Goal: Task Accomplishment & Management: Manage account settings

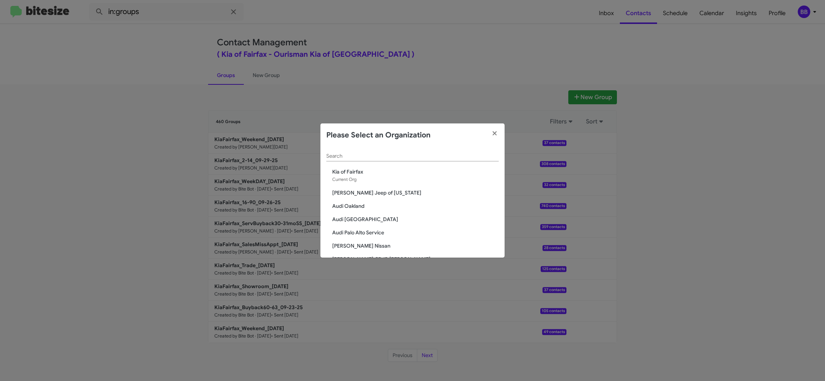
click at [339, 157] on input "Search" at bounding box center [412, 156] width 172 height 6
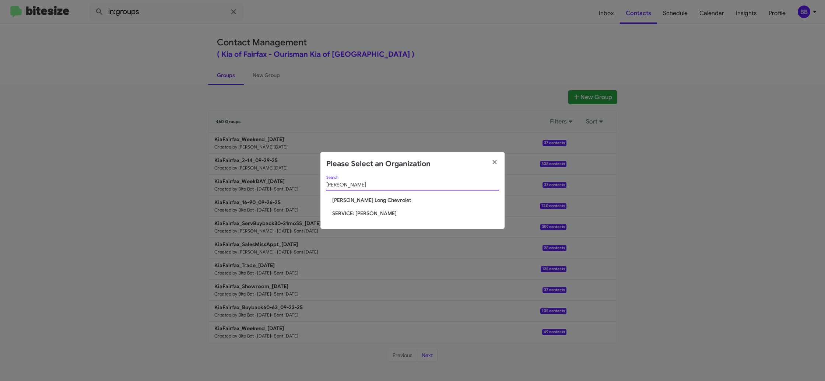
type input "daniel"
click at [355, 199] on span "[PERSON_NAME] Long Chevrolet" at bounding box center [415, 199] width 166 height 7
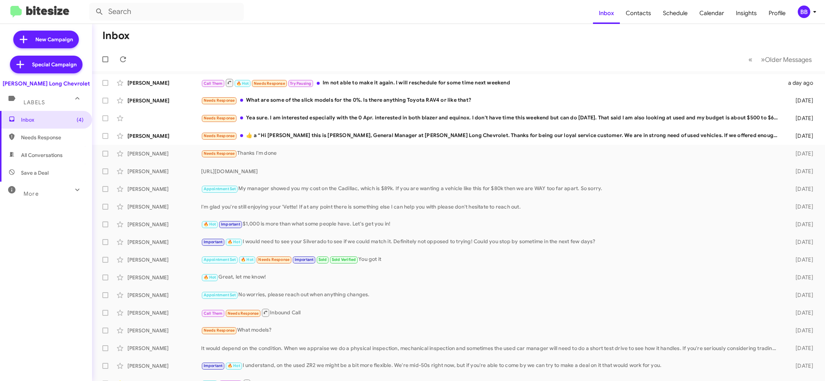
click at [807, 13] on div "BB" at bounding box center [804, 12] width 13 height 13
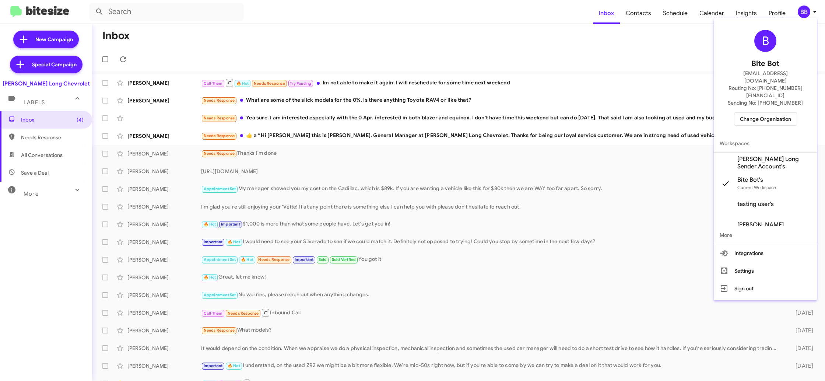
click at [755, 155] on span "Daniels Long Sender Account's" at bounding box center [774, 162] width 74 height 15
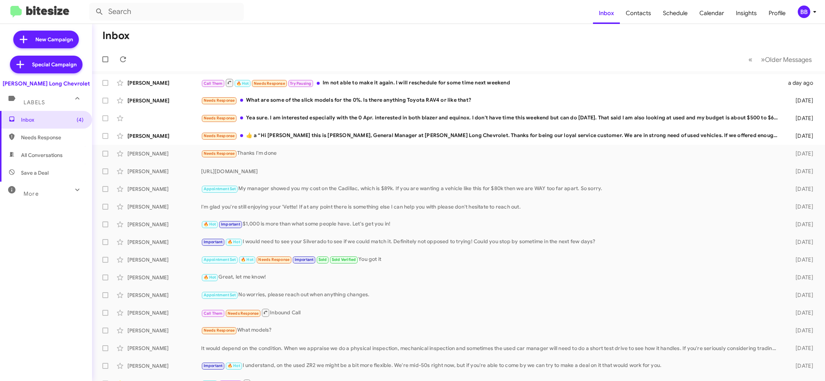
click at [801, 14] on div "BB" at bounding box center [804, 12] width 13 height 13
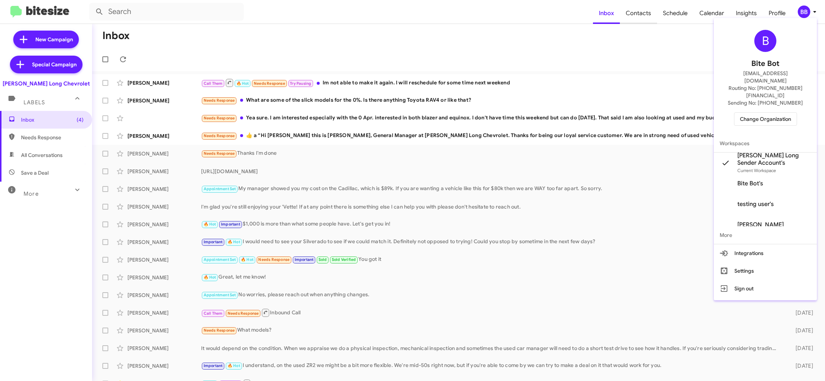
click at [637, 18] on div at bounding box center [412, 190] width 825 height 381
click at [637, 17] on span "Contacts" at bounding box center [638, 13] width 37 height 21
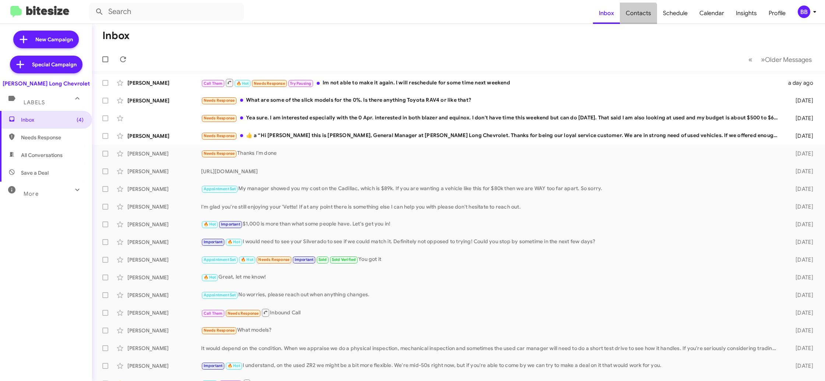
click at [637, 17] on span "Contacts" at bounding box center [638, 13] width 37 height 21
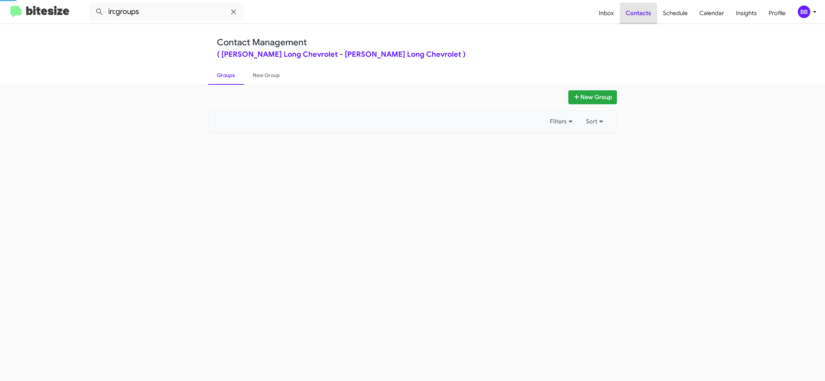
click at [637, 17] on span "Contacts" at bounding box center [638, 13] width 37 height 21
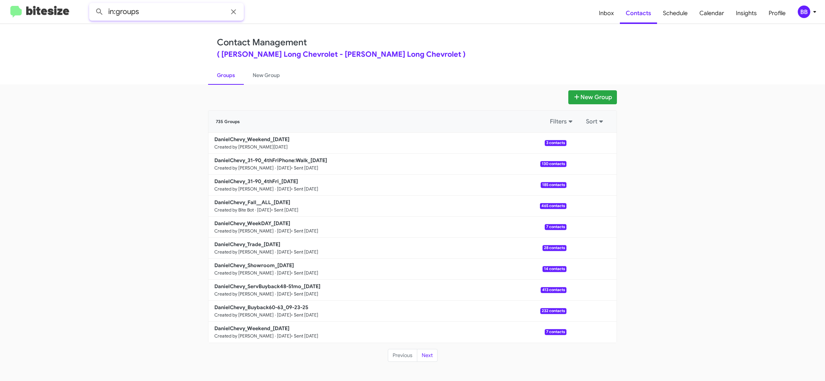
click at [163, 17] on input "in:groups" at bounding box center [166, 12] width 155 height 18
type input "in:groups weekend"
click at [92, 4] on button at bounding box center [99, 11] width 15 height 15
click at [268, 82] on link "New Group" at bounding box center [266, 75] width 45 height 19
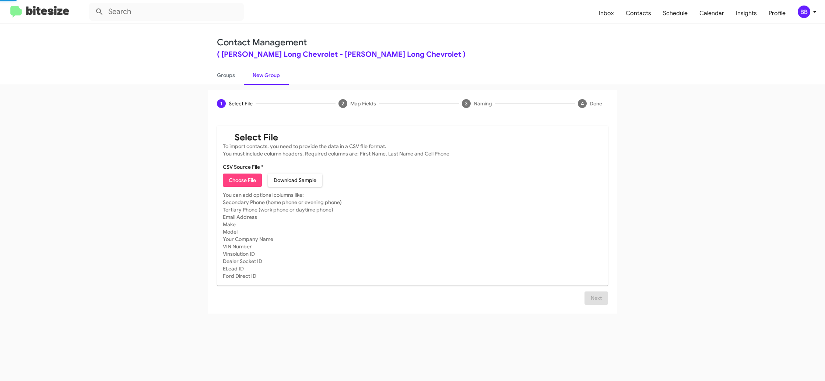
click at [244, 81] on link "New Group" at bounding box center [266, 75] width 45 height 19
click at [806, 10] on div "BB" at bounding box center [804, 12] width 13 height 13
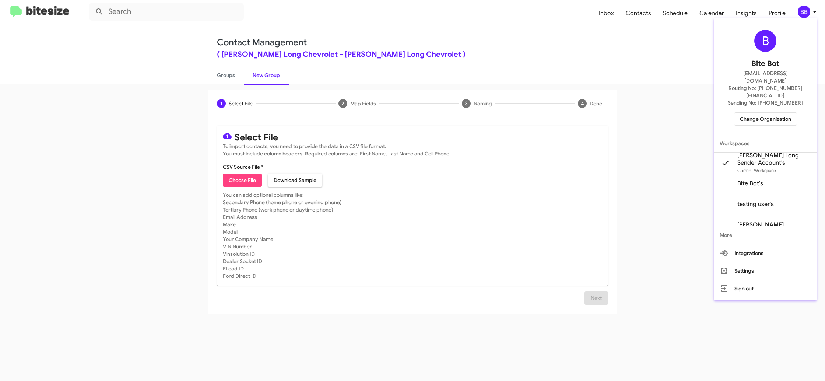
click at [769, 113] on span "Change Organization" at bounding box center [765, 119] width 51 height 13
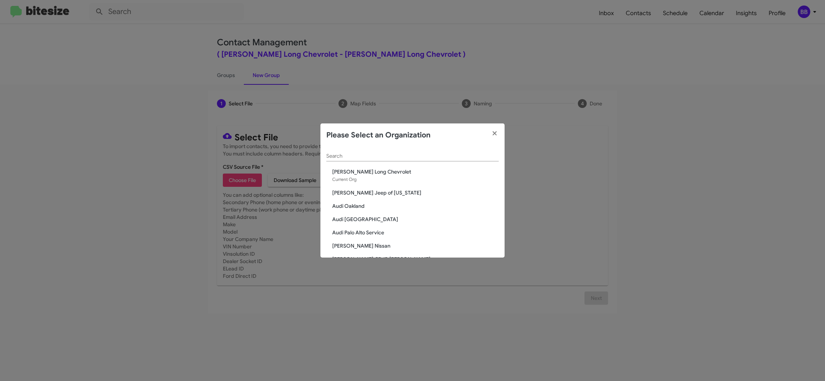
click at [352, 157] on input "Search" at bounding box center [412, 156] width 172 height 6
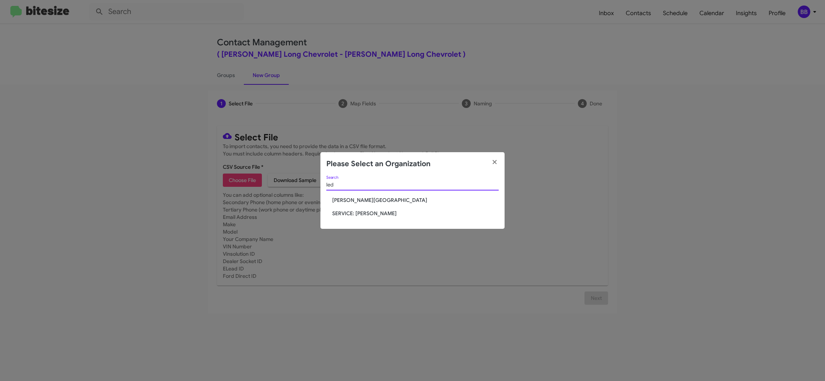
type input "led"
click at [370, 197] on span "Don Ledford Auto Center" at bounding box center [415, 199] width 166 height 7
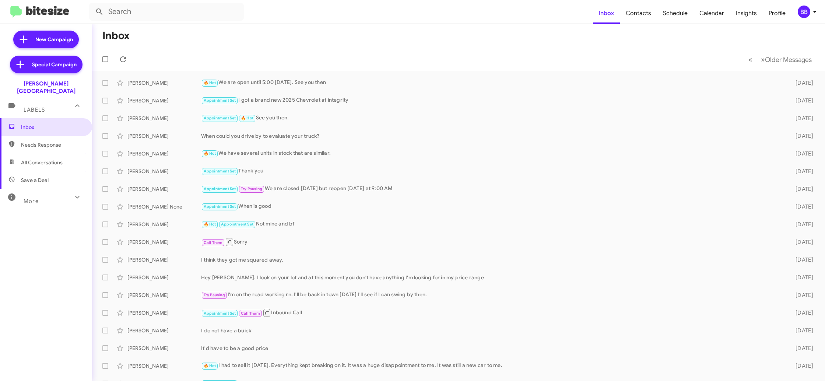
click at [809, 8] on span "BB" at bounding box center [808, 12] width 22 height 13
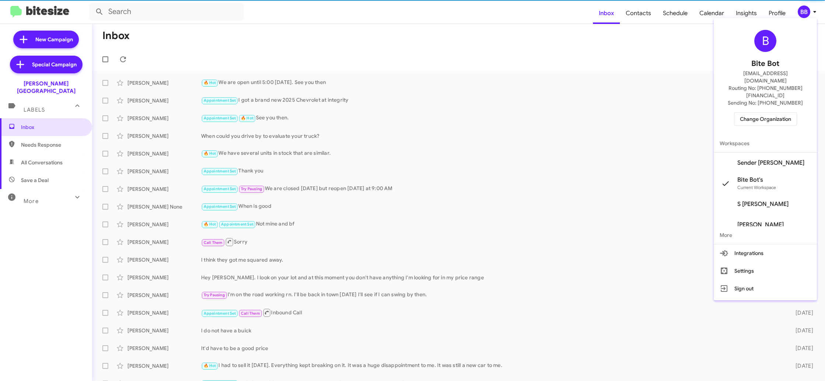
click at [770, 159] on span "Sender Don Ledford's" at bounding box center [770, 162] width 67 height 7
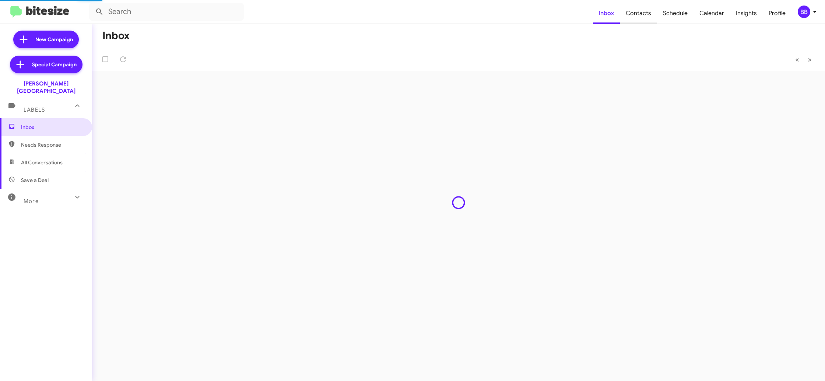
click at [636, 15] on span "Contacts" at bounding box center [638, 13] width 37 height 21
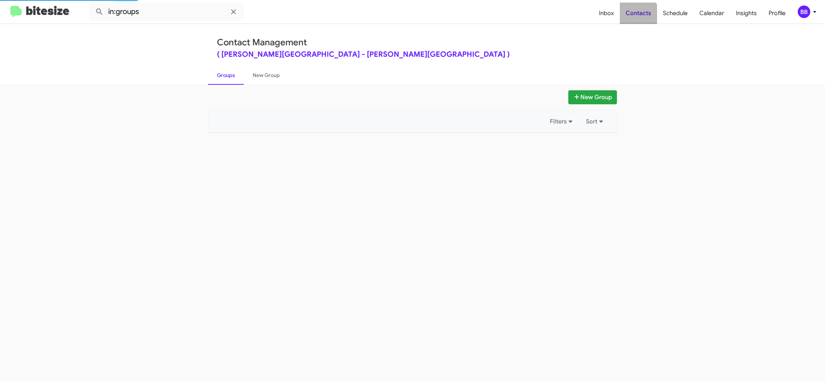
click at [636, 15] on span "Contacts" at bounding box center [638, 13] width 37 height 21
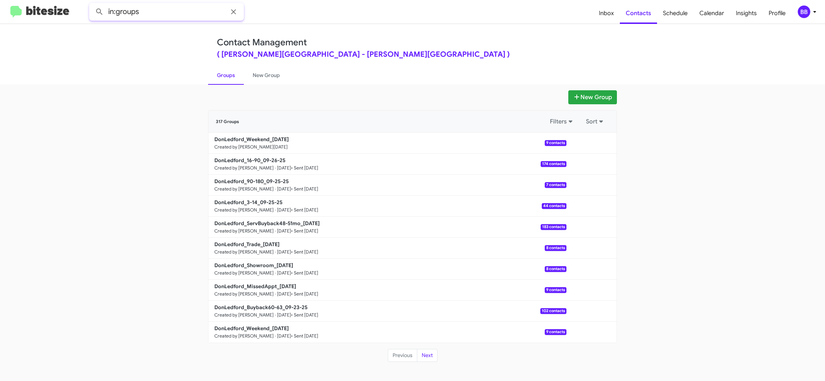
click at [168, 18] on input "in:groups" at bounding box center [166, 12] width 155 height 18
type input "in:groups weekend"
click at [92, 4] on button at bounding box center [99, 11] width 15 height 15
click at [260, 76] on link "New Group" at bounding box center [266, 75] width 45 height 19
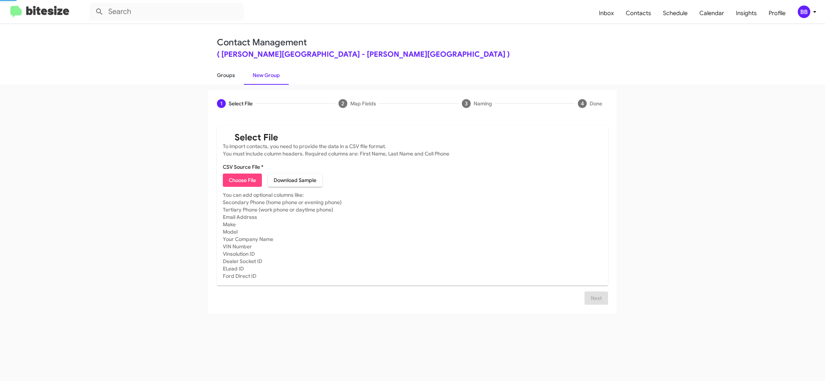
click at [232, 76] on link "Groups" at bounding box center [226, 75] width 36 height 19
type input "in:groups"
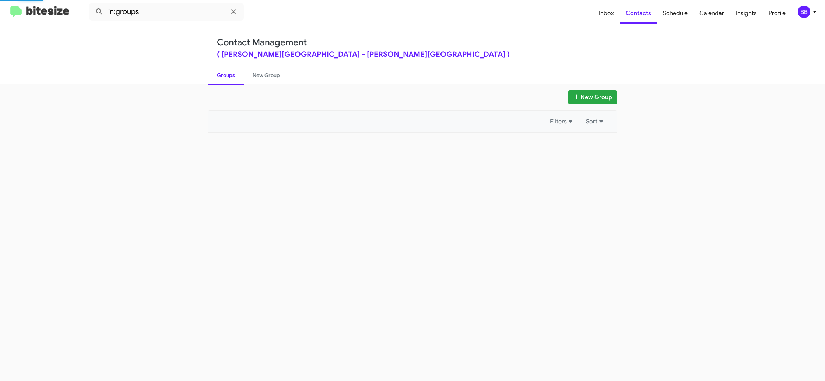
click at [232, 75] on link "Groups" at bounding box center [226, 75] width 36 height 19
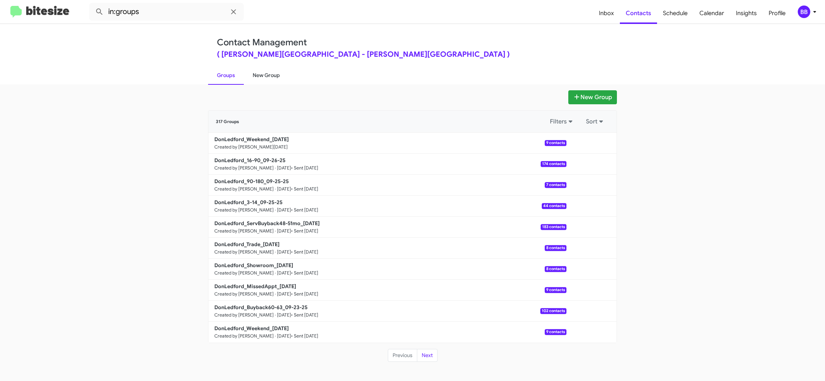
click at [253, 75] on link "New Group" at bounding box center [266, 75] width 45 height 19
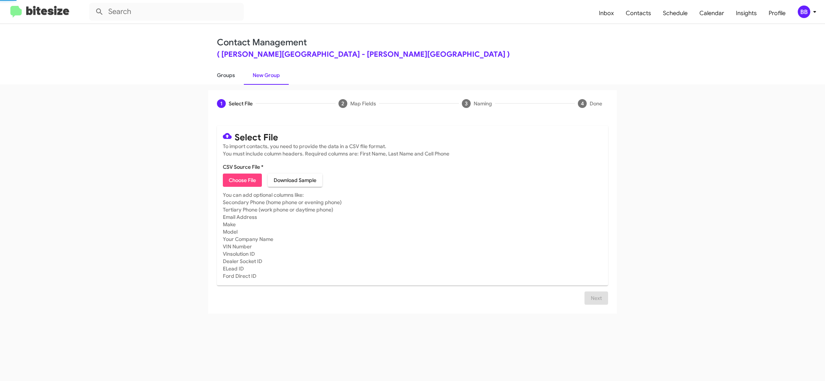
click at [232, 76] on link "Groups" at bounding box center [226, 75] width 36 height 19
type input "in:groups"
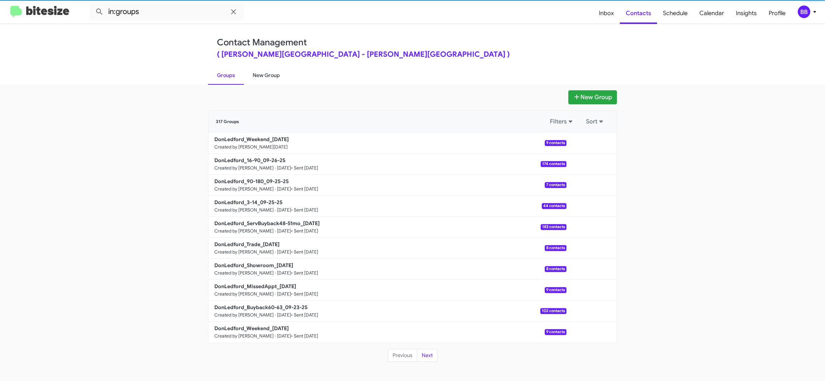
click at [264, 77] on link "New Group" at bounding box center [266, 75] width 45 height 19
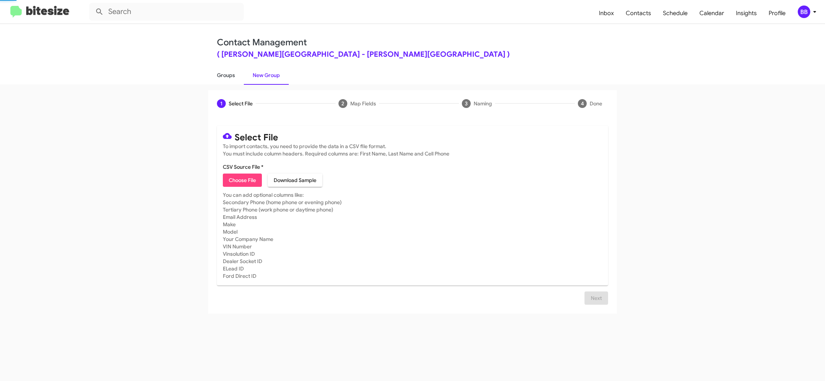
click at [233, 79] on link "Groups" at bounding box center [226, 75] width 36 height 19
type input "in:groups"
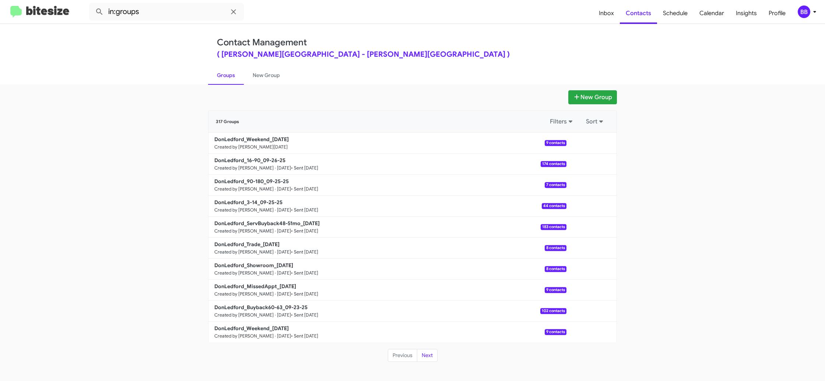
click at [805, 15] on div "BB" at bounding box center [804, 12] width 13 height 13
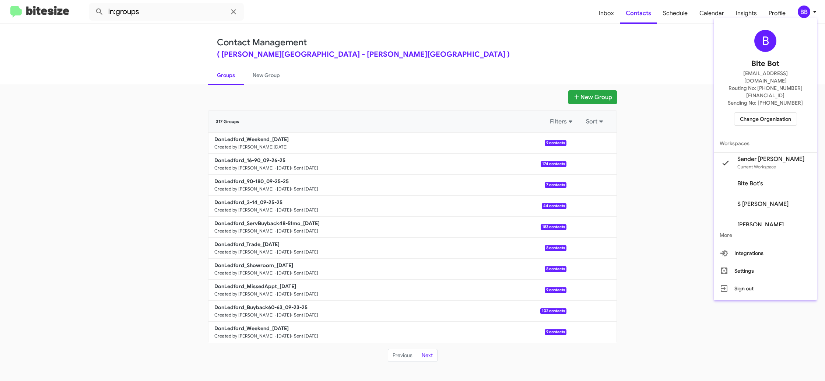
drag, startPoint x: 662, startPoint y: 62, endPoint x: 615, endPoint y: 25, distance: 60.1
click at [658, 58] on div at bounding box center [412, 190] width 825 height 381
click at [615, 25] on div "Contact Management ( Don Ledford Auto Center - don ledford automotive center ) …" at bounding box center [413, 54] width 420 height 60
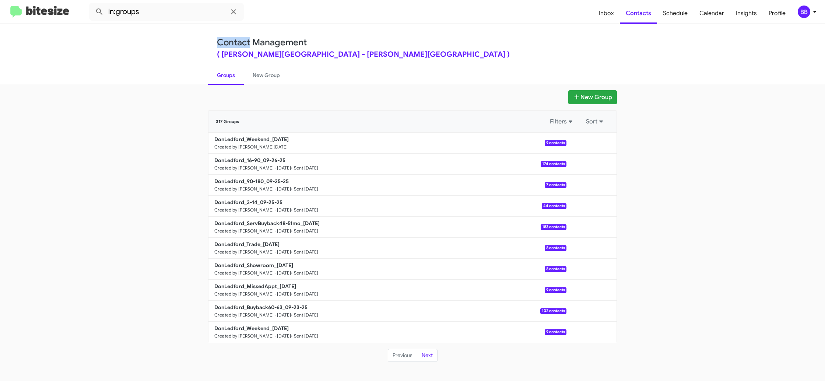
click at [615, 25] on div "Contact Management ( Don Ledford Auto Center - don ledford automotive center ) …" at bounding box center [413, 54] width 420 height 60
click at [614, 21] on span "Inbox" at bounding box center [606, 13] width 27 height 21
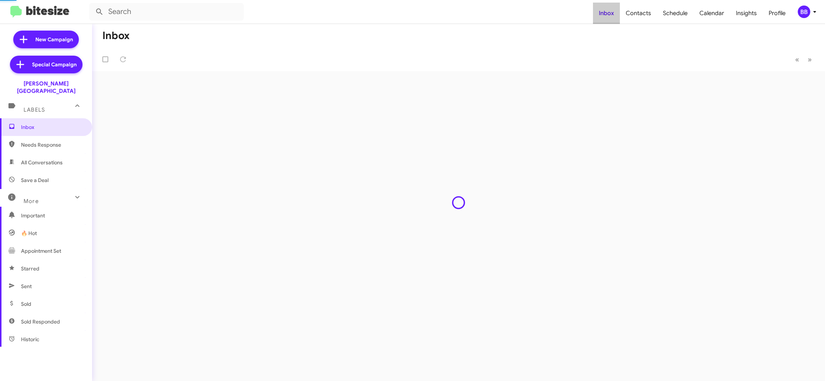
click at [614, 21] on span "Inbox" at bounding box center [606, 13] width 27 height 21
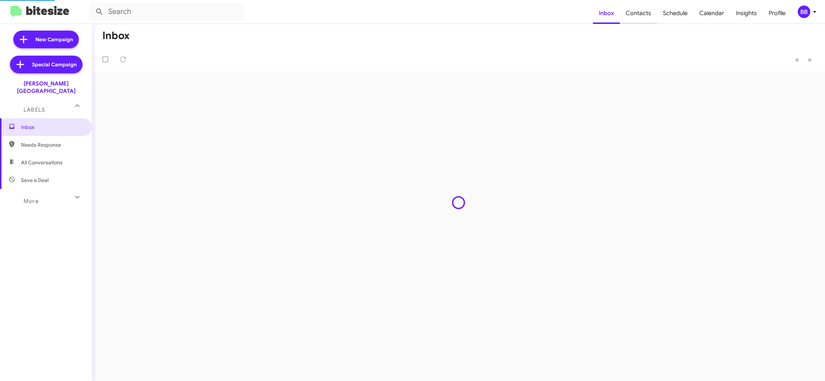
click at [629, 16] on span "Contacts" at bounding box center [638, 13] width 37 height 21
type input "in:groups"
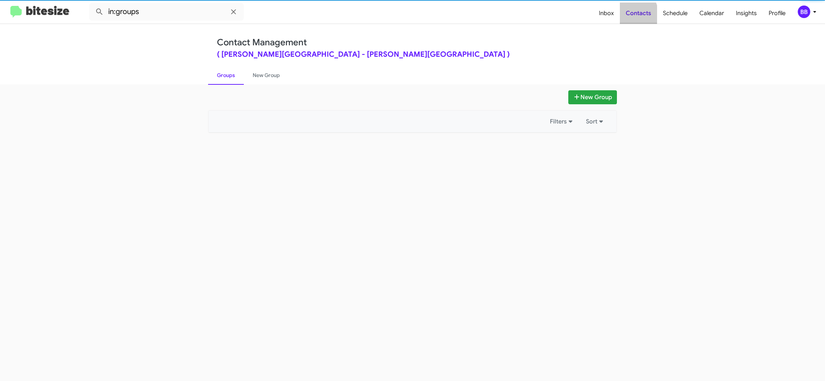
click at [629, 16] on span "Contacts" at bounding box center [638, 13] width 37 height 21
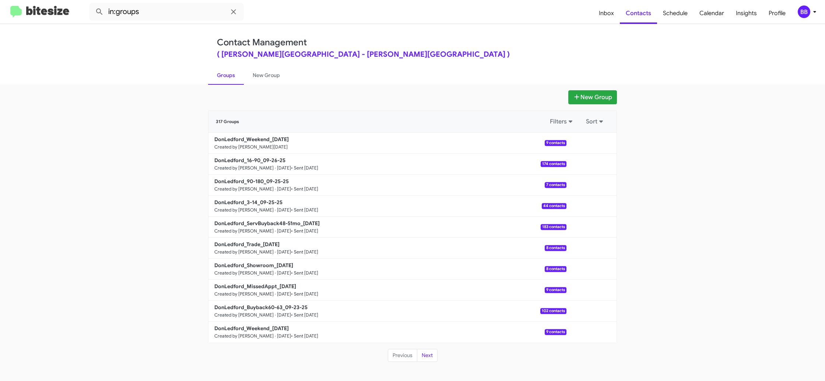
click at [810, 10] on icon at bounding box center [814, 11] width 9 height 9
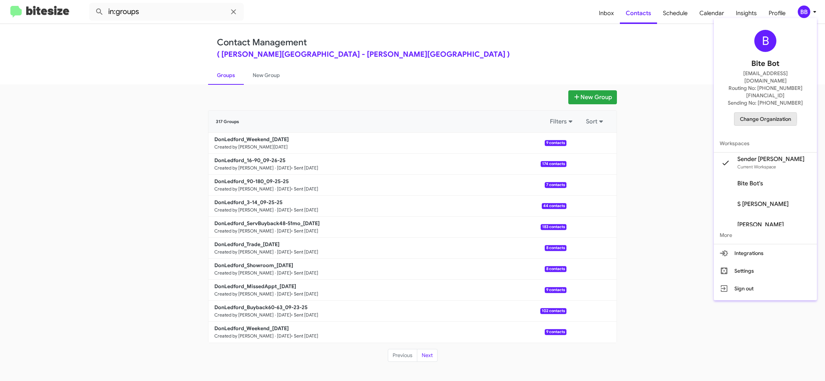
click at [767, 113] on span "Change Organization" at bounding box center [765, 119] width 51 height 13
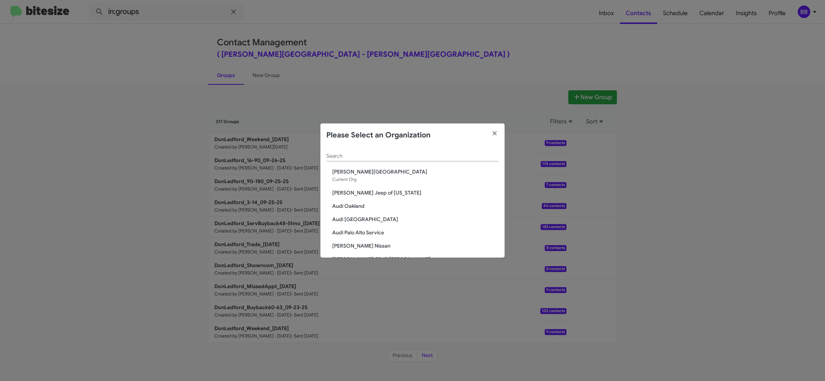
click at [341, 153] on div "Search" at bounding box center [412, 154] width 172 height 14
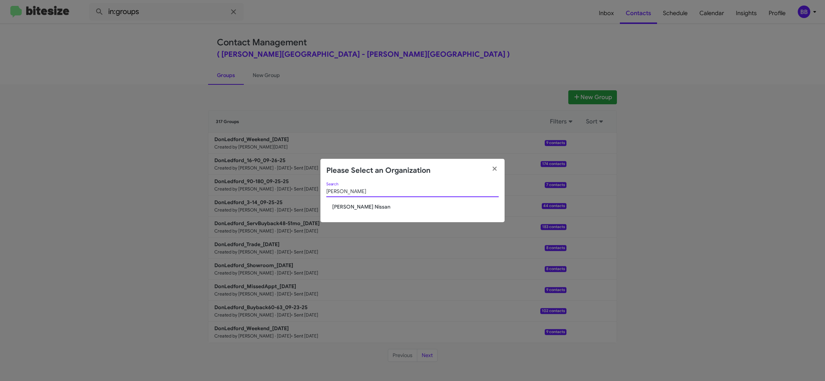
type input "baker"
click at [342, 207] on span "[PERSON_NAME] Nissan" at bounding box center [415, 206] width 166 height 7
click at [342, 206] on span "[PERSON_NAME] Nissan" at bounding box center [415, 206] width 166 height 7
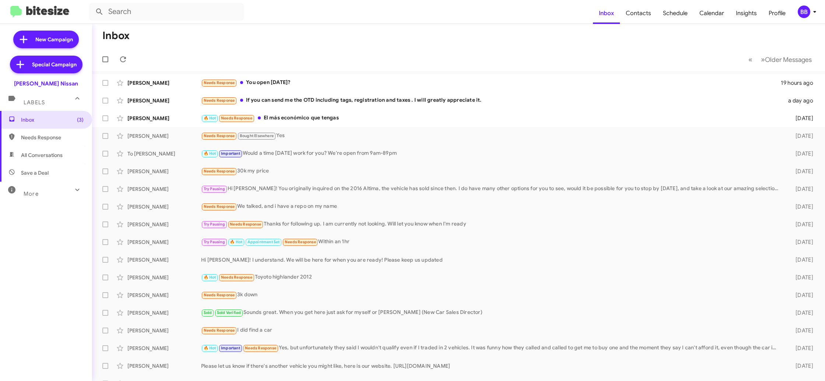
click at [807, 12] on div "BB" at bounding box center [804, 12] width 13 height 13
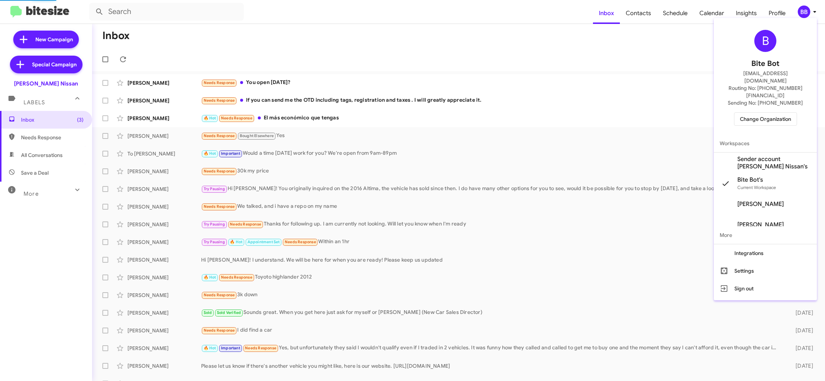
click at [771, 155] on span "Sender account [PERSON_NAME] Nissan's" at bounding box center [774, 162] width 74 height 15
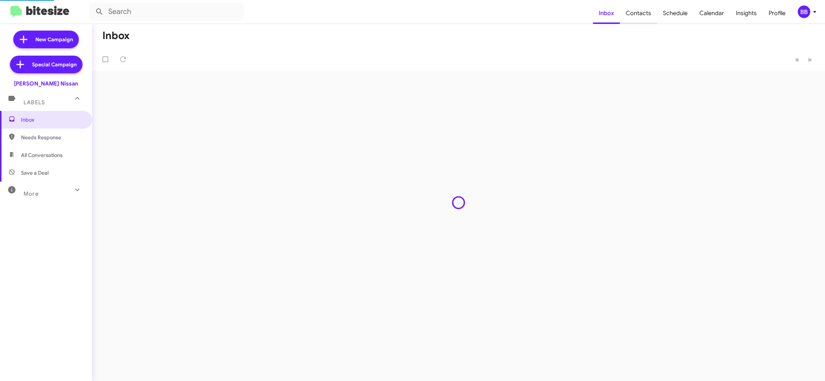
click at [648, 17] on span "Contacts" at bounding box center [638, 13] width 37 height 21
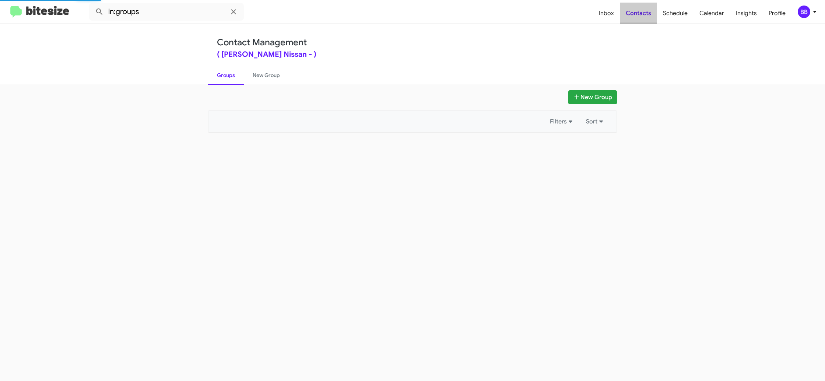
click at [648, 17] on span "Contacts" at bounding box center [638, 13] width 37 height 21
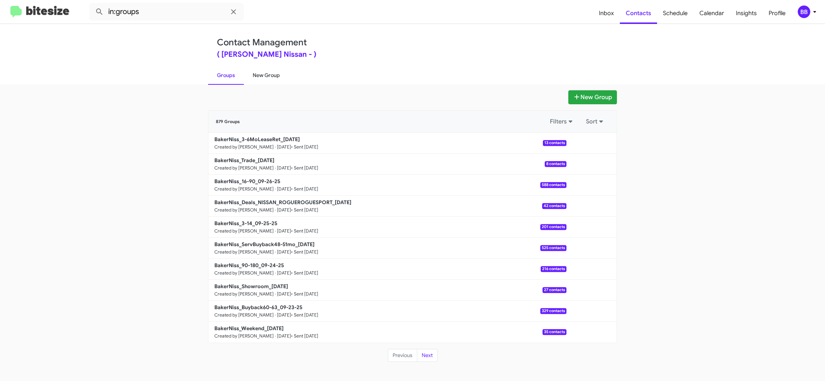
click at [271, 82] on link "New Group" at bounding box center [266, 75] width 45 height 19
drag, startPoint x: 228, startPoint y: 78, endPoint x: 231, endPoint y: 82, distance: 4.5
click at [228, 78] on link "Groups" at bounding box center [226, 75] width 36 height 19
click at [159, 12] on input "in:groups" at bounding box center [166, 12] width 155 height 18
type input "in:groups weekend"
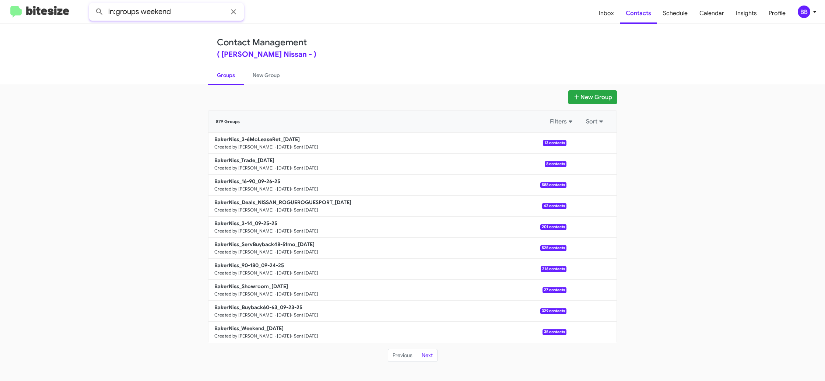
click at [92, 4] on button at bounding box center [99, 11] width 15 height 15
click at [245, 73] on link "New Group" at bounding box center [266, 75] width 45 height 19
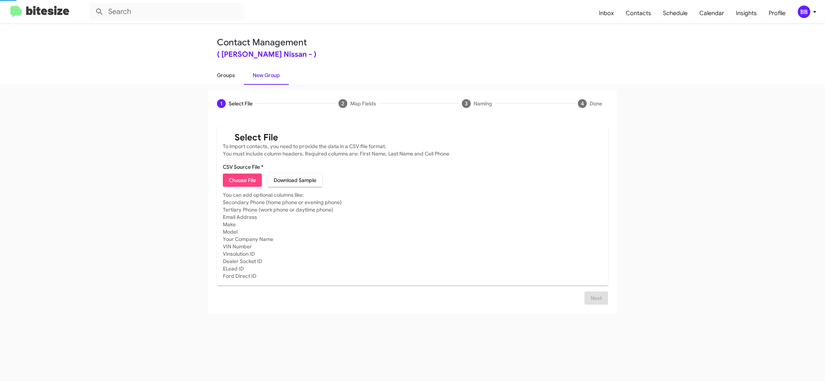
click at [229, 76] on link "Groups" at bounding box center [226, 75] width 36 height 19
type input "in:groups"
click at [229, 76] on link "Groups" at bounding box center [226, 75] width 36 height 19
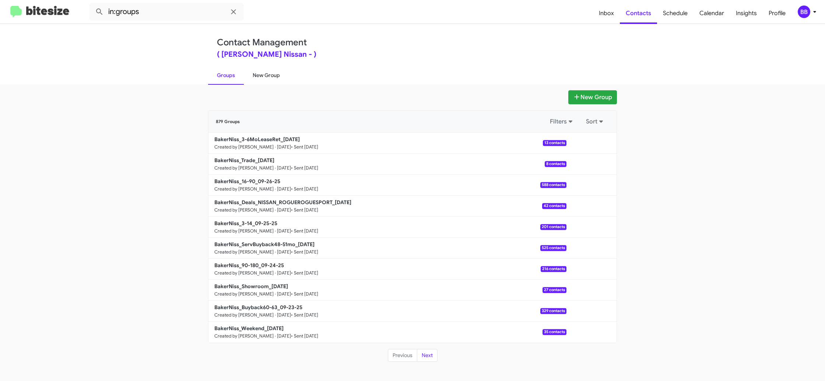
drag, startPoint x: 264, startPoint y: 76, endPoint x: 254, endPoint y: 75, distance: 10.7
click at [264, 76] on link "New Group" at bounding box center [266, 75] width 45 height 19
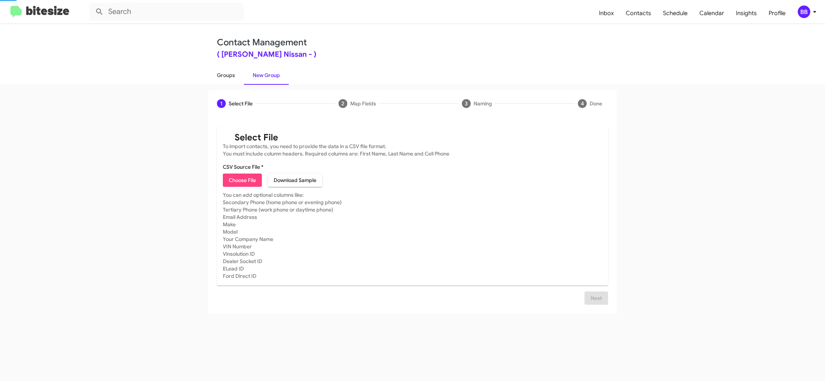
click at [233, 75] on link "Groups" at bounding box center [226, 75] width 36 height 19
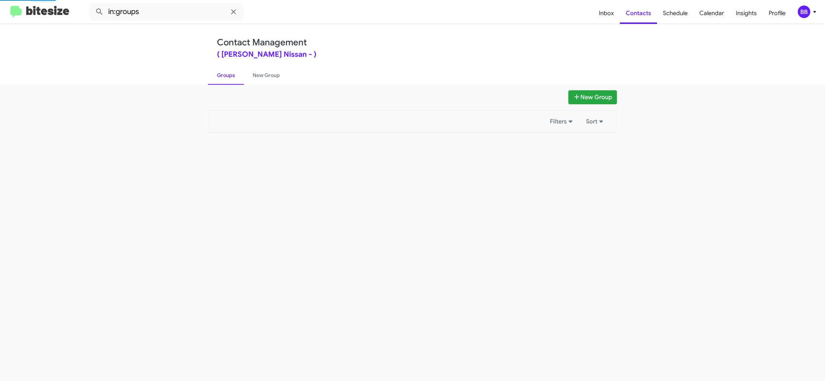
drag, startPoint x: 233, startPoint y: 75, endPoint x: 194, endPoint y: 32, distance: 57.9
click at [232, 74] on link "Groups" at bounding box center [226, 75] width 36 height 19
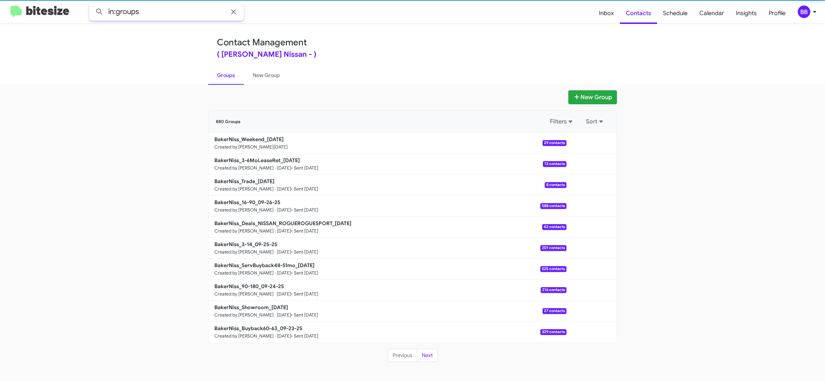
click at [155, 13] on input "in:groups" at bounding box center [166, 12] width 155 height 18
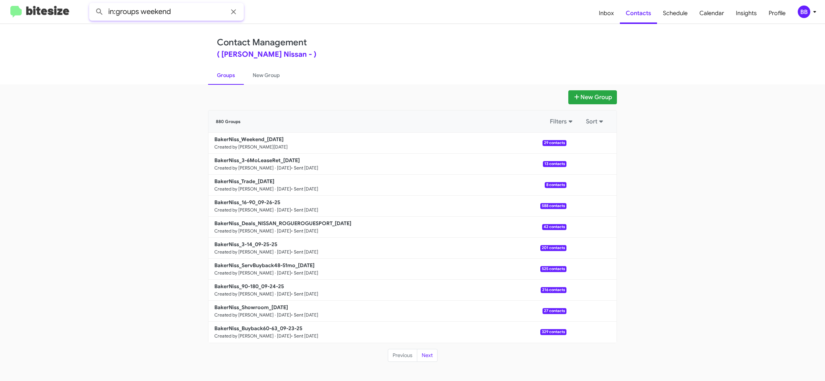
type input "in:groups weekend"
click at [92, 4] on button at bounding box center [99, 11] width 15 height 15
click at [616, 18] on span "Inbox" at bounding box center [606, 13] width 27 height 21
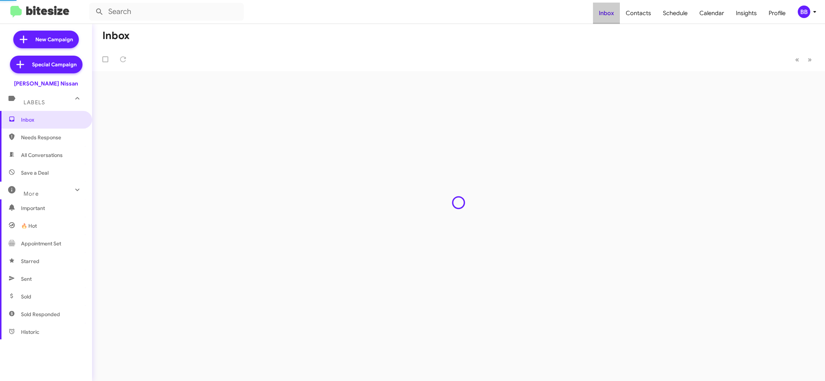
click at [616, 18] on span "Inbox" at bounding box center [606, 13] width 27 height 21
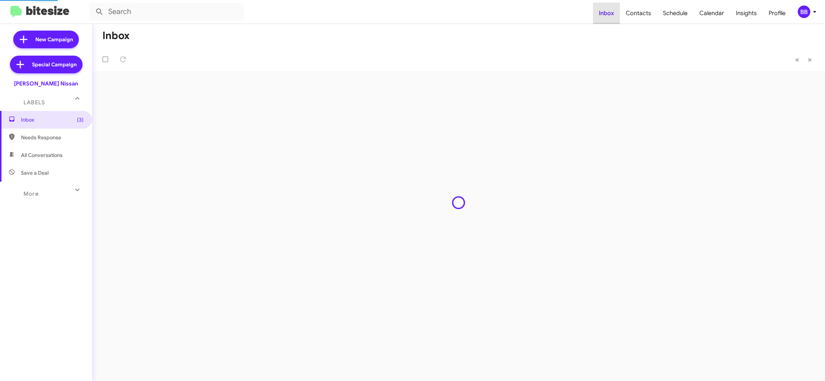
click at [616, 18] on span "Inbox" at bounding box center [606, 13] width 27 height 21
